Goal: Use online tool/utility: Utilize a website feature to perform a specific function

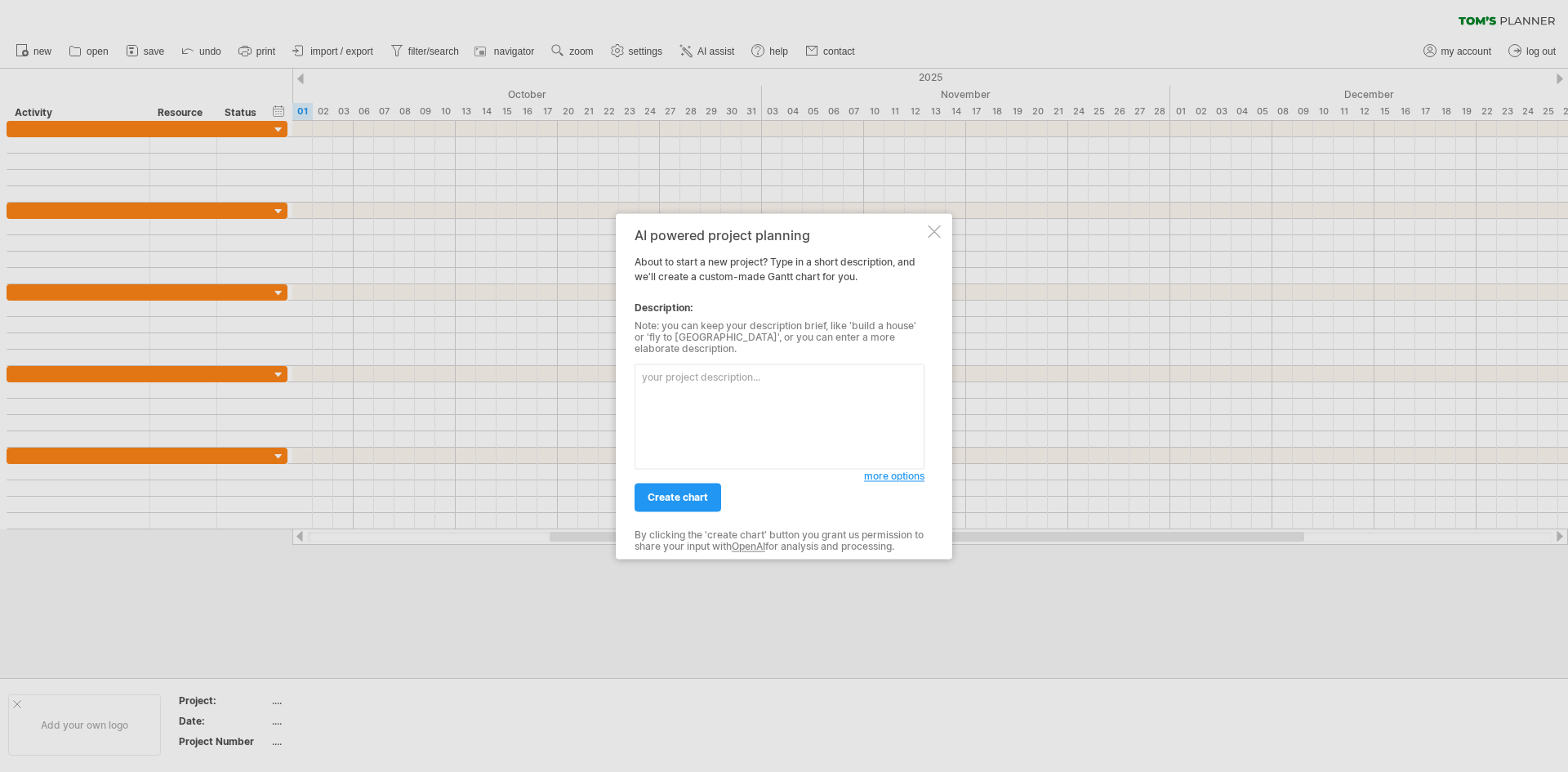
click at [907, 473] on span "more options" at bounding box center [894, 476] width 61 height 12
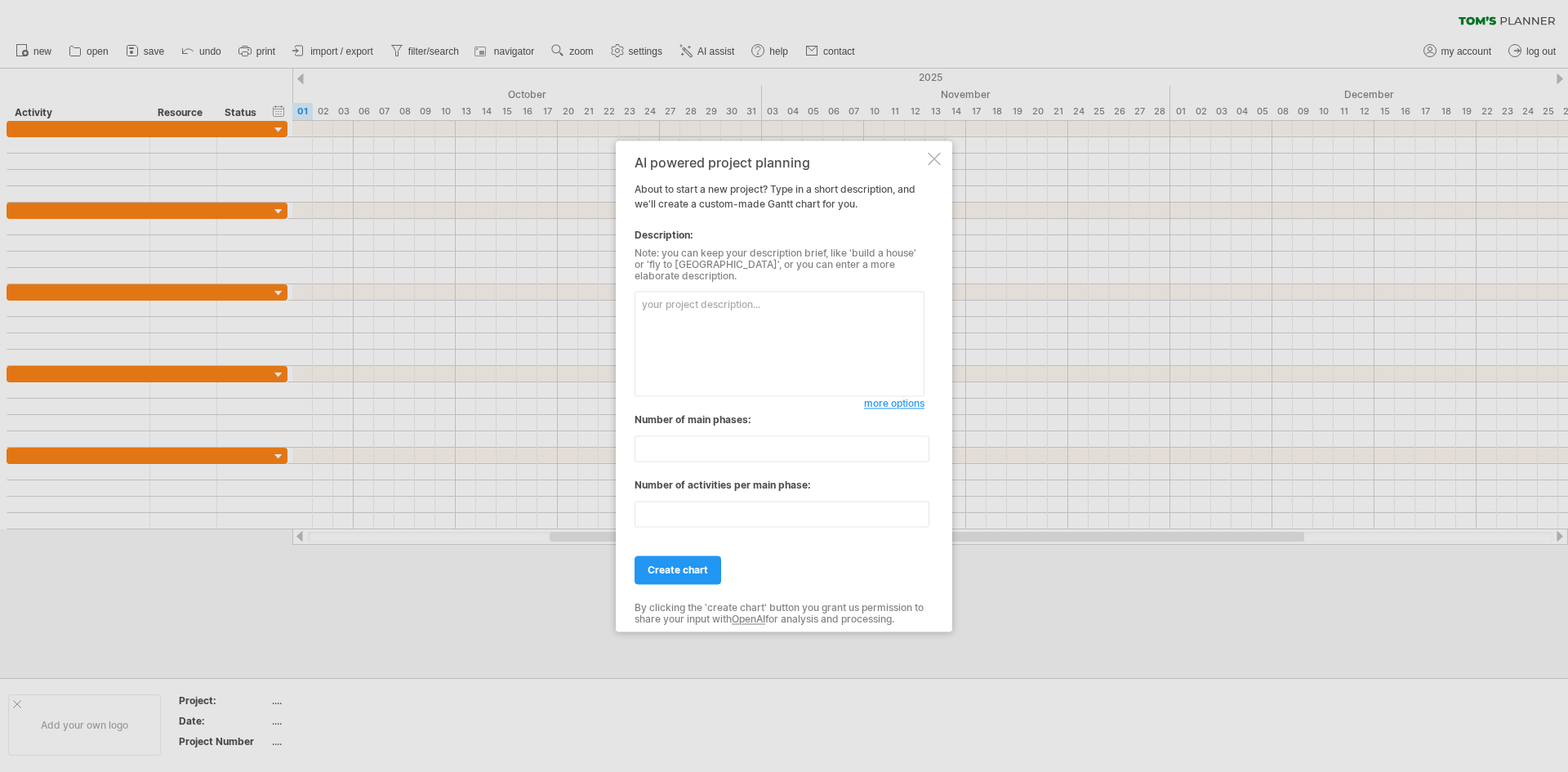
click at [760, 345] on textarea at bounding box center [780, 344] width 290 height 105
click at [844, 308] on textarea "use this text to create a [PERSON_NAME] chart" at bounding box center [780, 344] width 290 height 105
paste textarea "Lorem Ips Dolorsitam Consectetu & Adipisc Eli 5848 Seddoei tempor, incididu utl…"
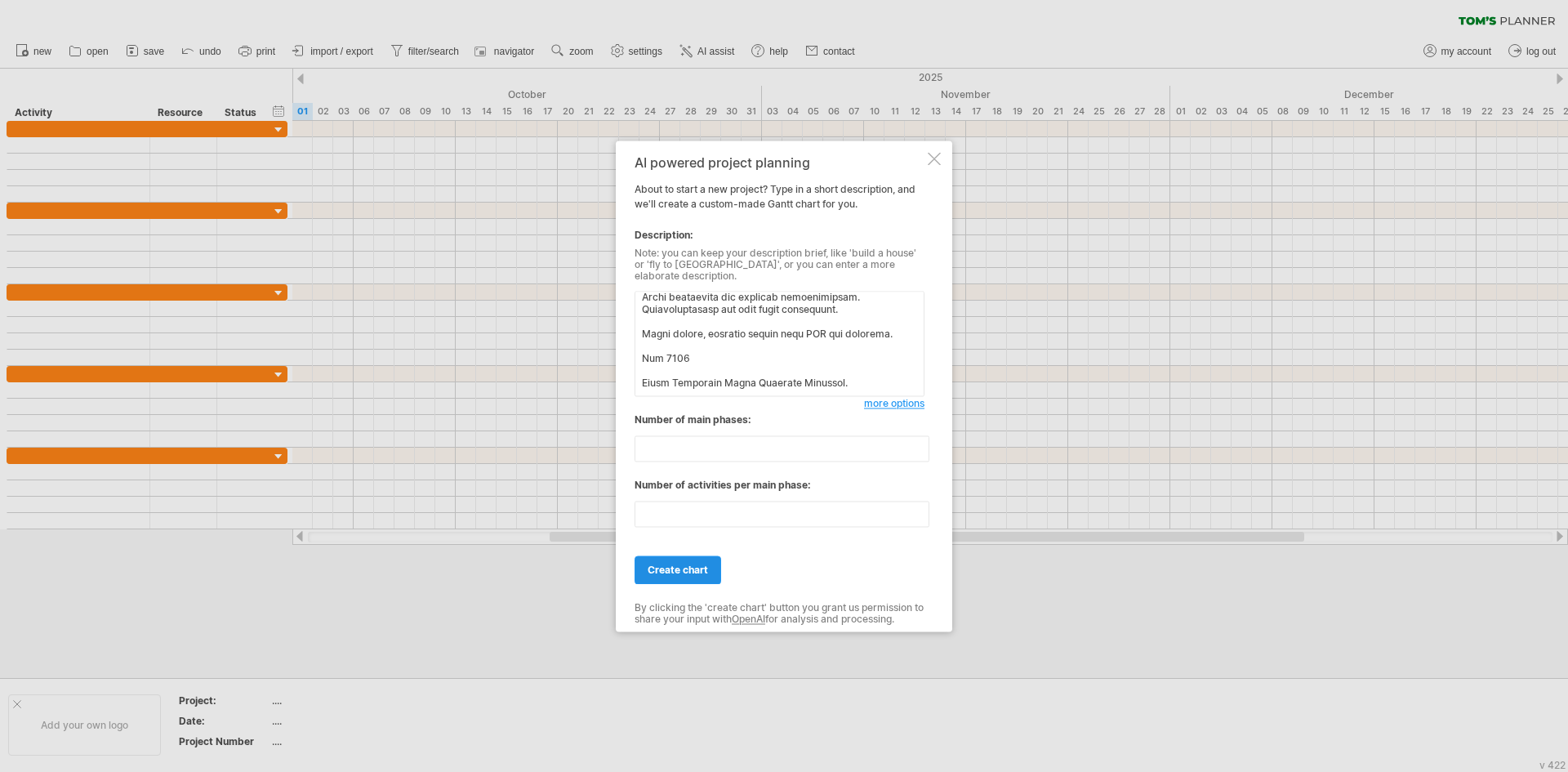
type textarea "lor ipsu dolo si ametco a elits doeiu Tempo Inc Utlaboreet Doloremagn & Aliquae…"
click at [691, 556] on link "create chart" at bounding box center [677, 570] width 86 height 28
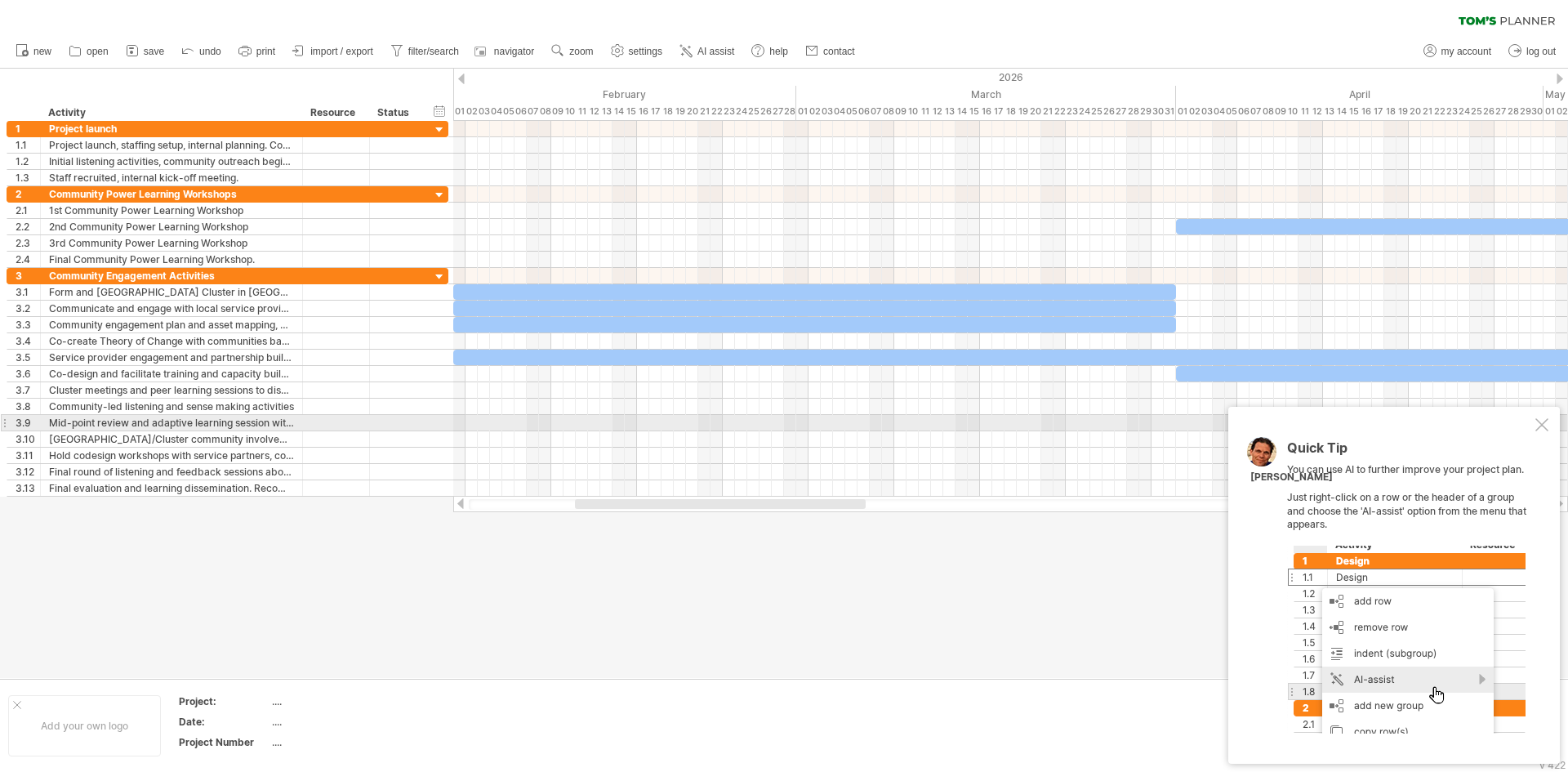
click at [1541, 423] on div at bounding box center [1542, 425] width 13 height 13
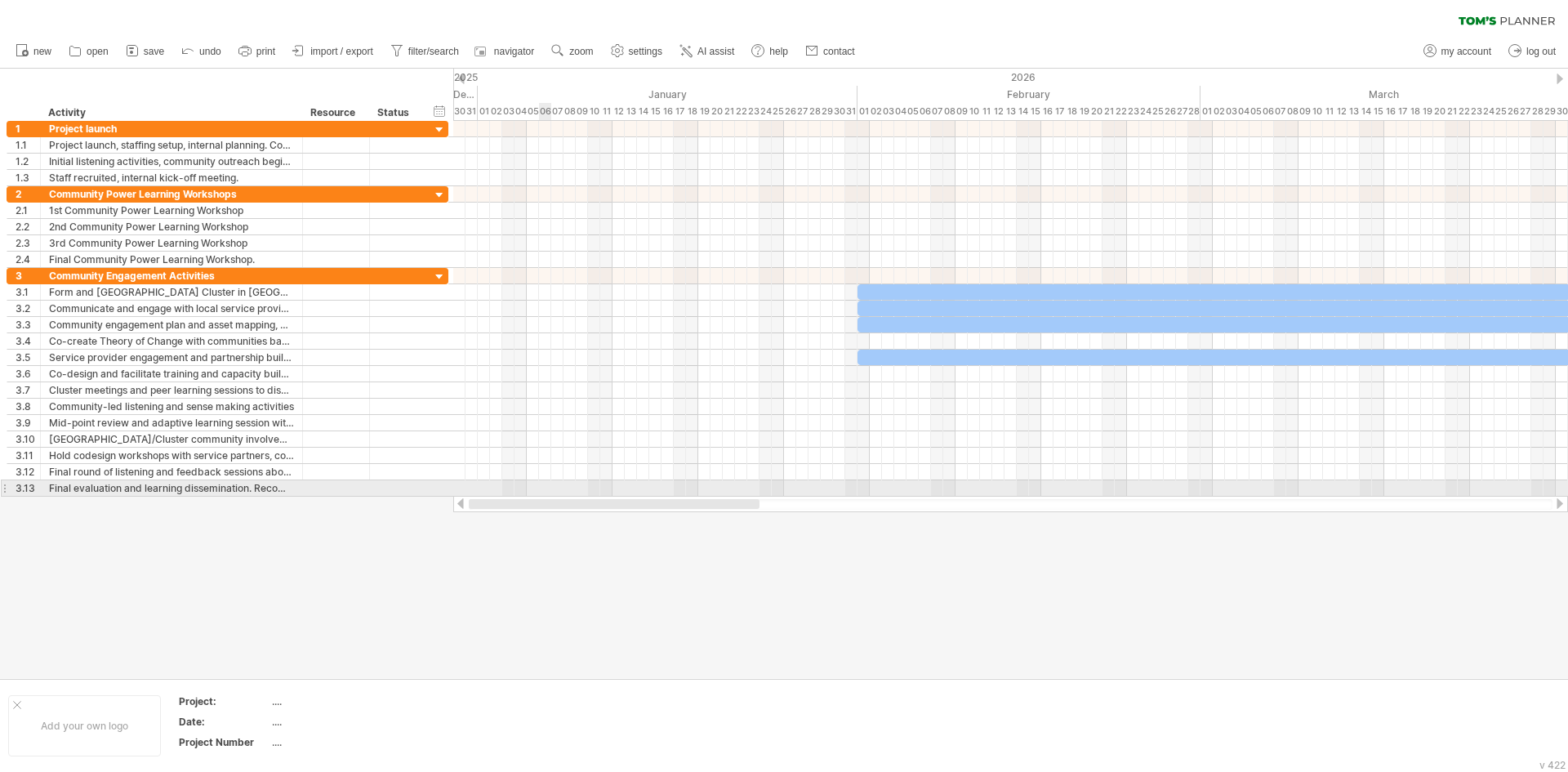
drag, startPoint x: 754, startPoint y: 502, endPoint x: 547, endPoint y: 484, distance: 207.8
click at [547, 484] on div "Trying to reach [DOMAIN_NAME] Connected again... 0% clear filter new 1" at bounding box center [784, 386] width 1568 height 772
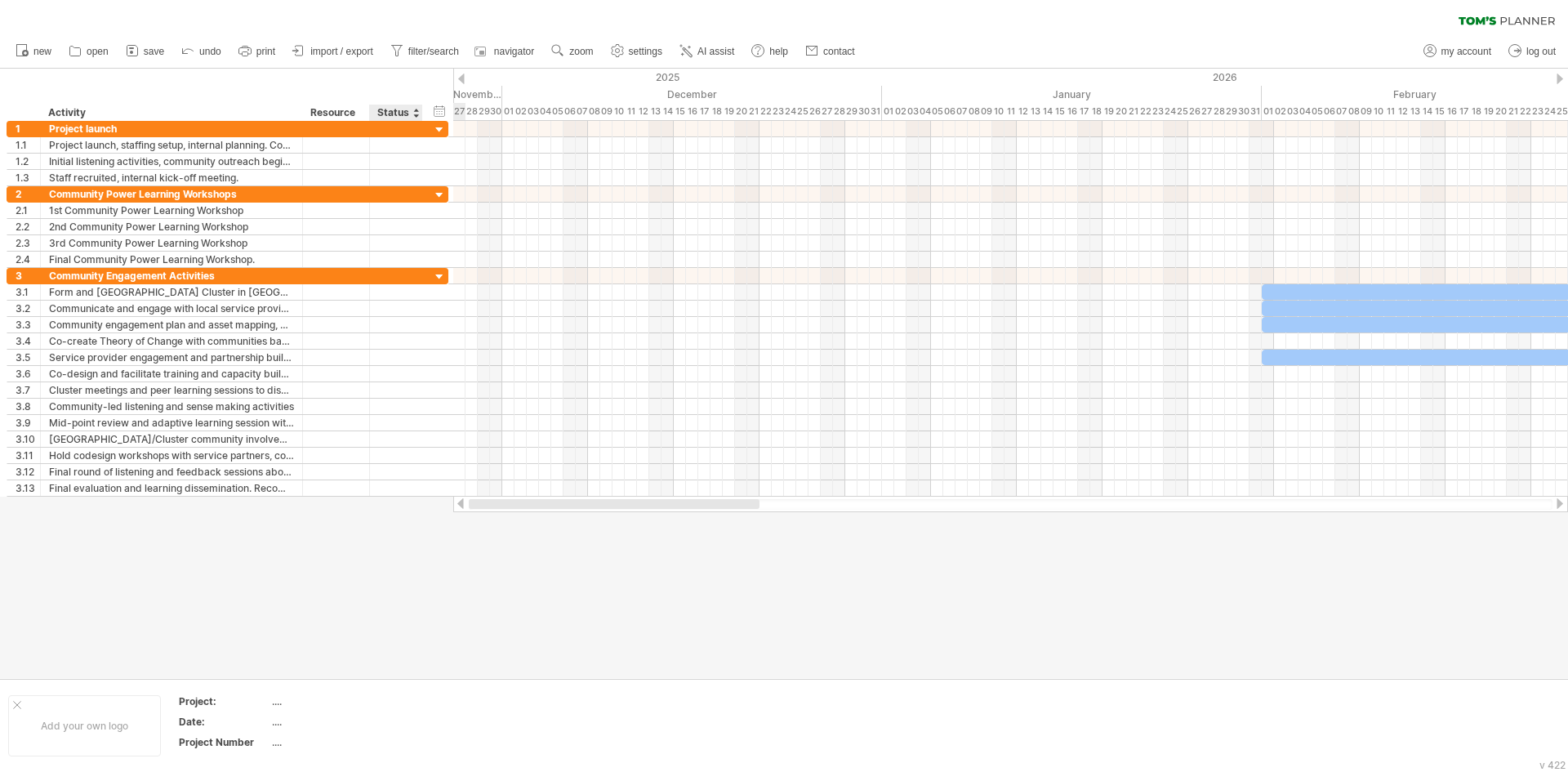
drag, startPoint x: 610, startPoint y: 502, endPoint x: 414, endPoint y: 532, distance: 198.3
click at [414, 532] on div "Trying to reach [DOMAIN_NAME] Connected again... 0% clear filter new 1" at bounding box center [784, 386] width 1568 height 772
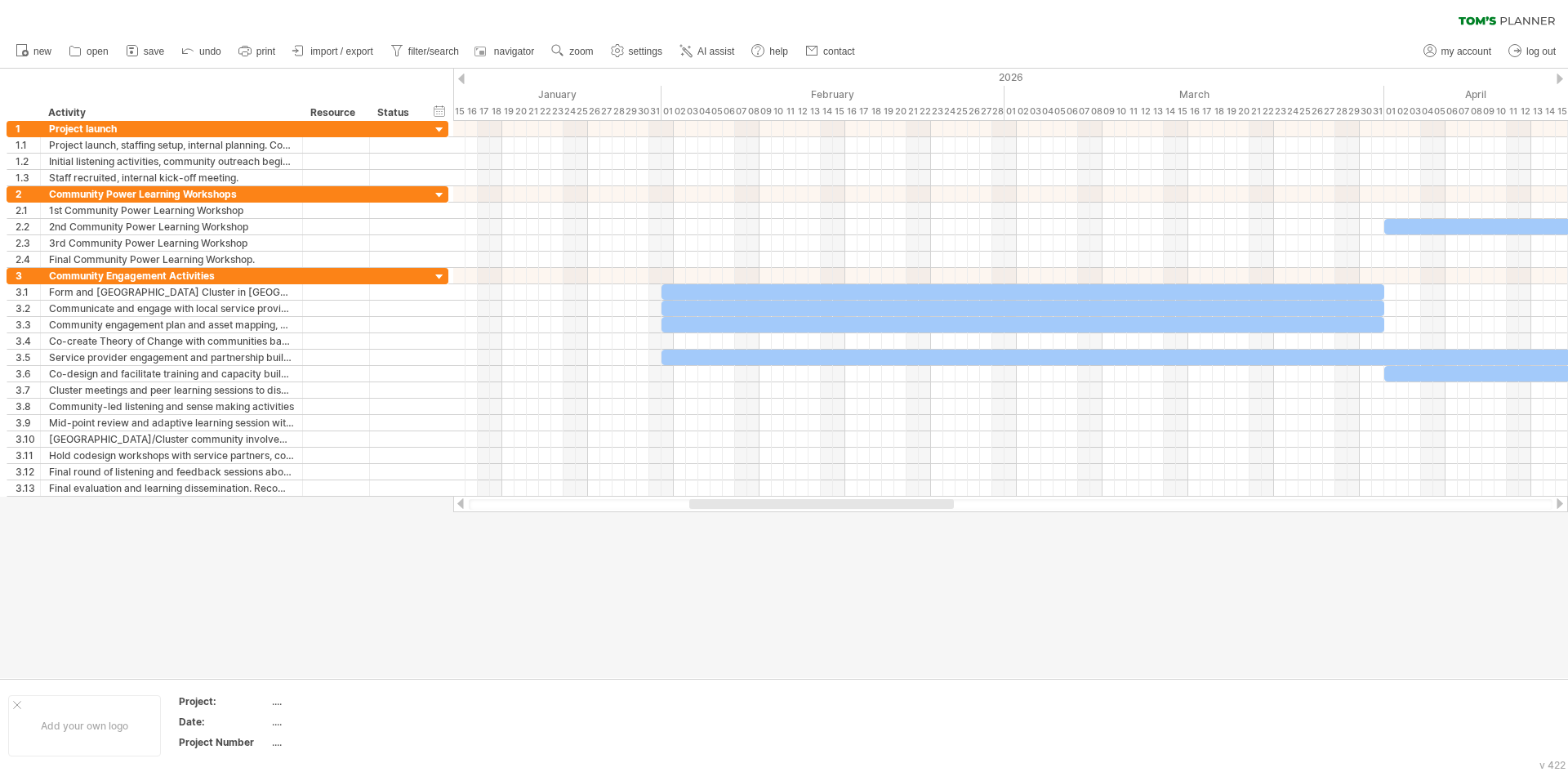
drag, startPoint x: 594, startPoint y: 508, endPoint x: 729, endPoint y: 498, distance: 135.4
click at [729, 498] on div at bounding box center [1010, 504] width 1115 height 16
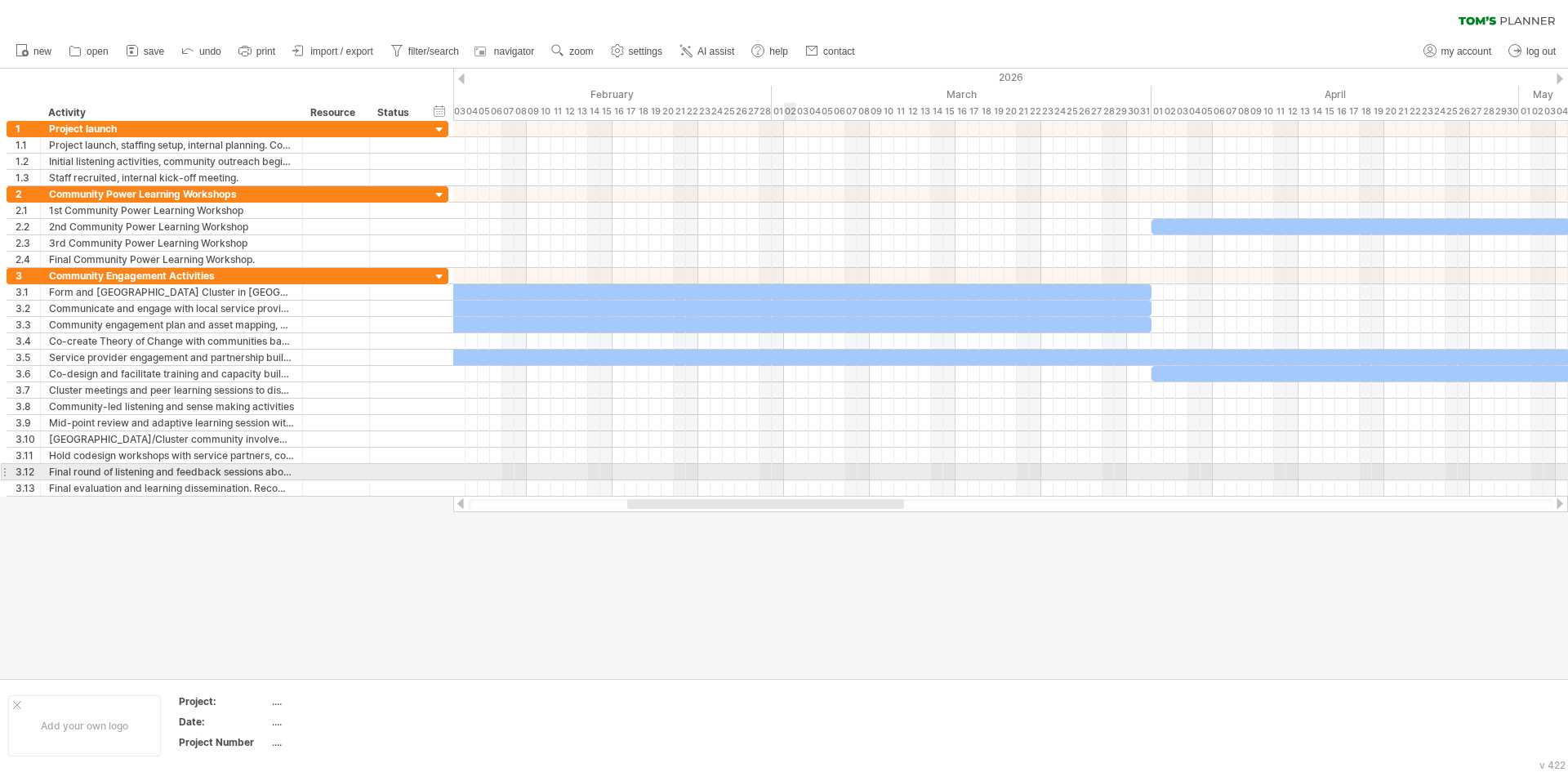
drag, startPoint x: 740, startPoint y: 508, endPoint x: 794, endPoint y: 468, distance: 67.2
click at [794, 468] on div "Trying to reach [DOMAIN_NAME] Connected again... 0% clear filter new 1" at bounding box center [784, 386] width 1568 height 772
